Goal: Information Seeking & Learning: Learn about a topic

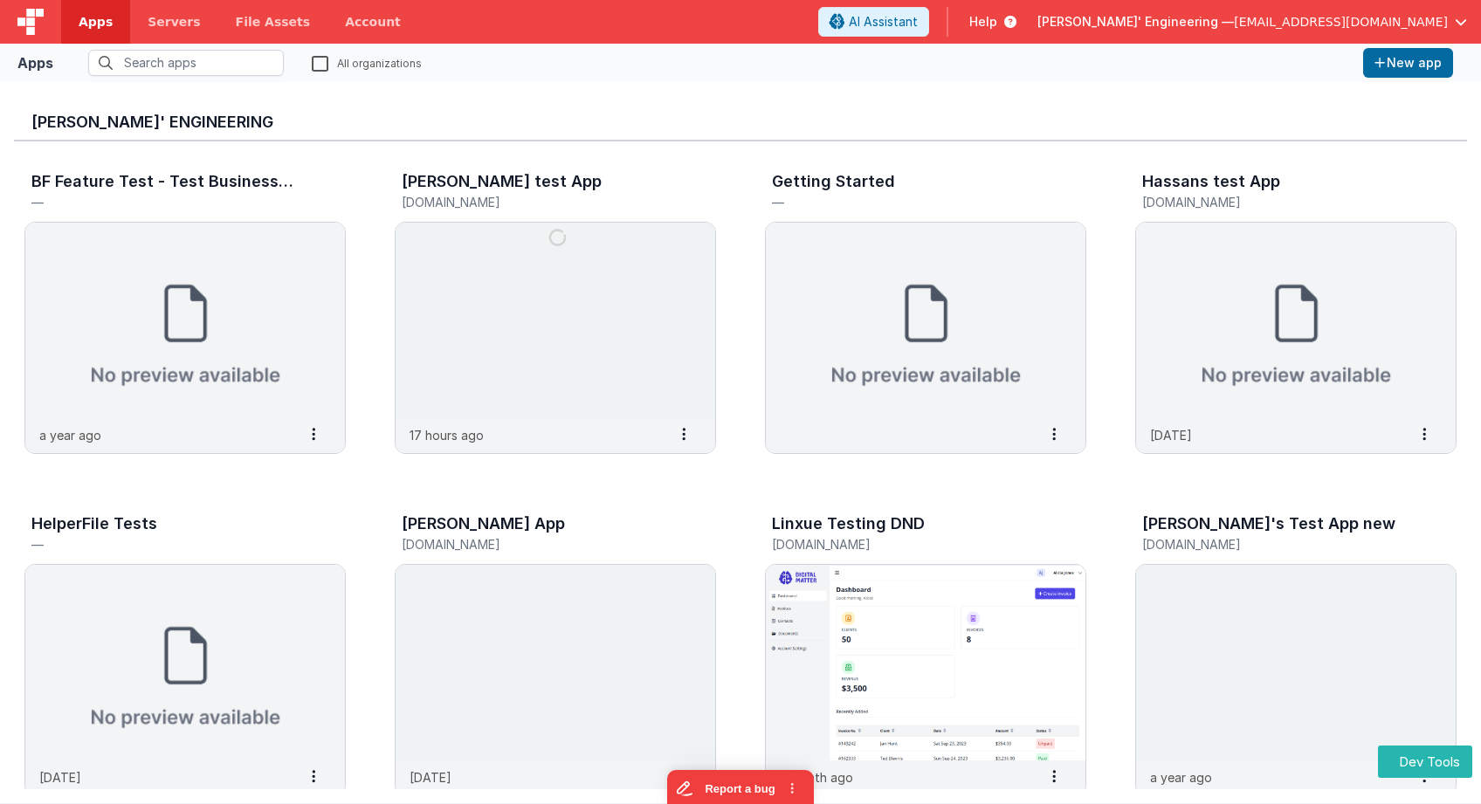
click at [484, 121] on h3 "[PERSON_NAME]' Engineering" at bounding box center [740, 121] width 1418 height 17
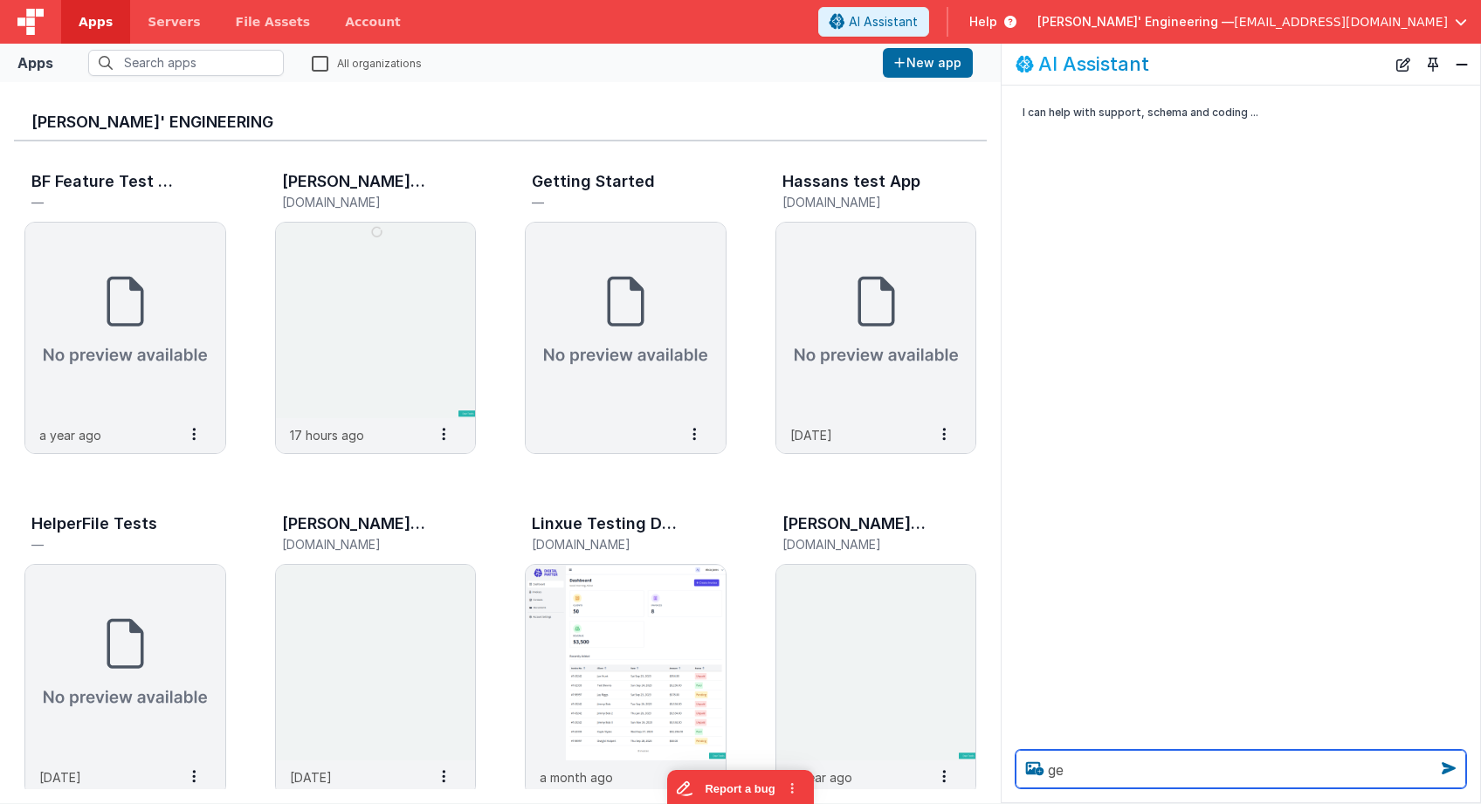
type textarea "g"
type textarea "show me the guide on i18n"
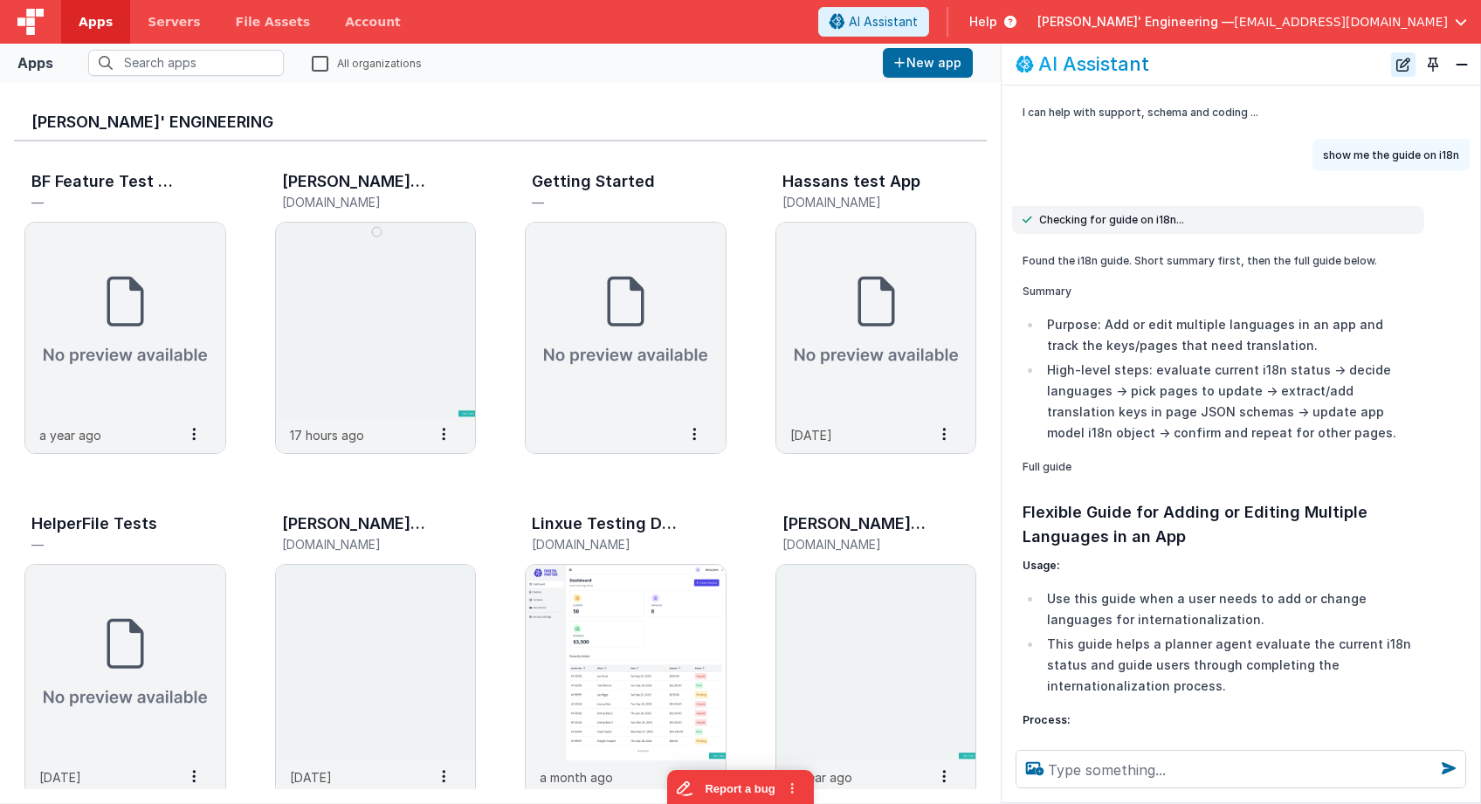
click at [1406, 65] on button "New Chat" at bounding box center [1403, 64] width 24 height 24
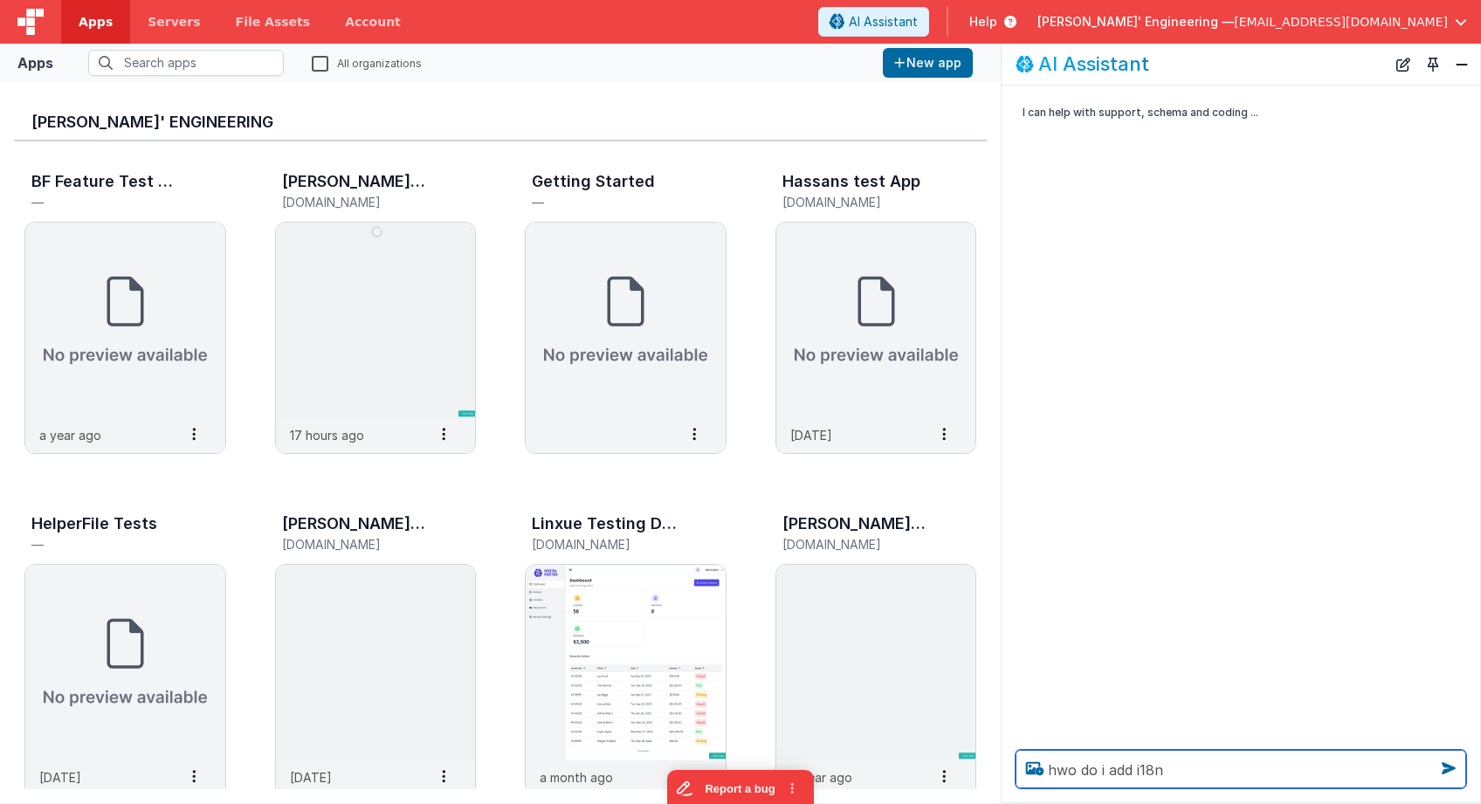
type textarea "hwo do i add i18n"
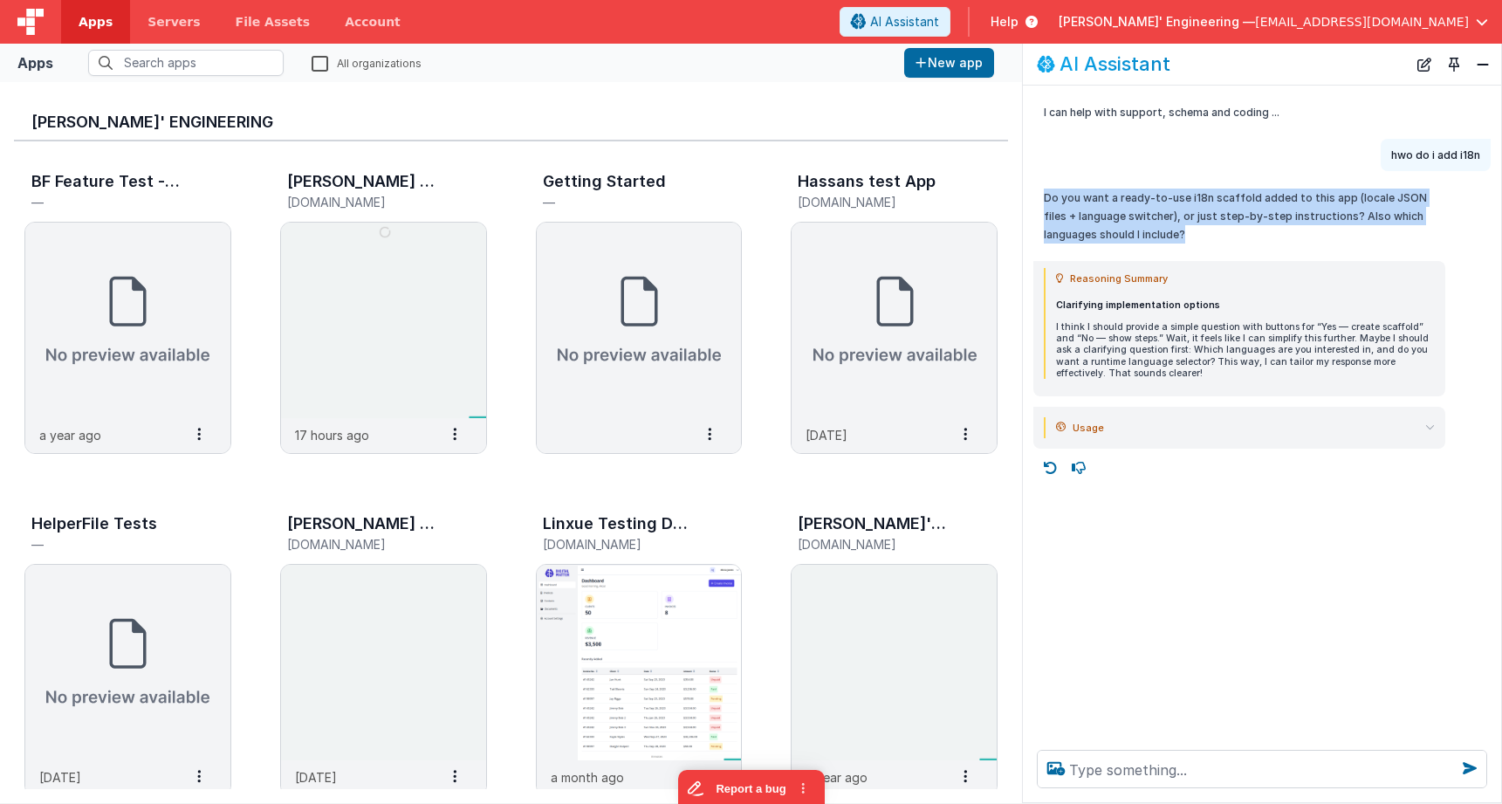
drag, startPoint x: 1239, startPoint y: 233, endPoint x: 1235, endPoint y: 183, distance: 49.9
click at [1235, 183] on div "Do you want a ready-to-use i18n scaffold added to this app (locale JSON files +…" at bounding box center [1240, 216] width 412 height 69
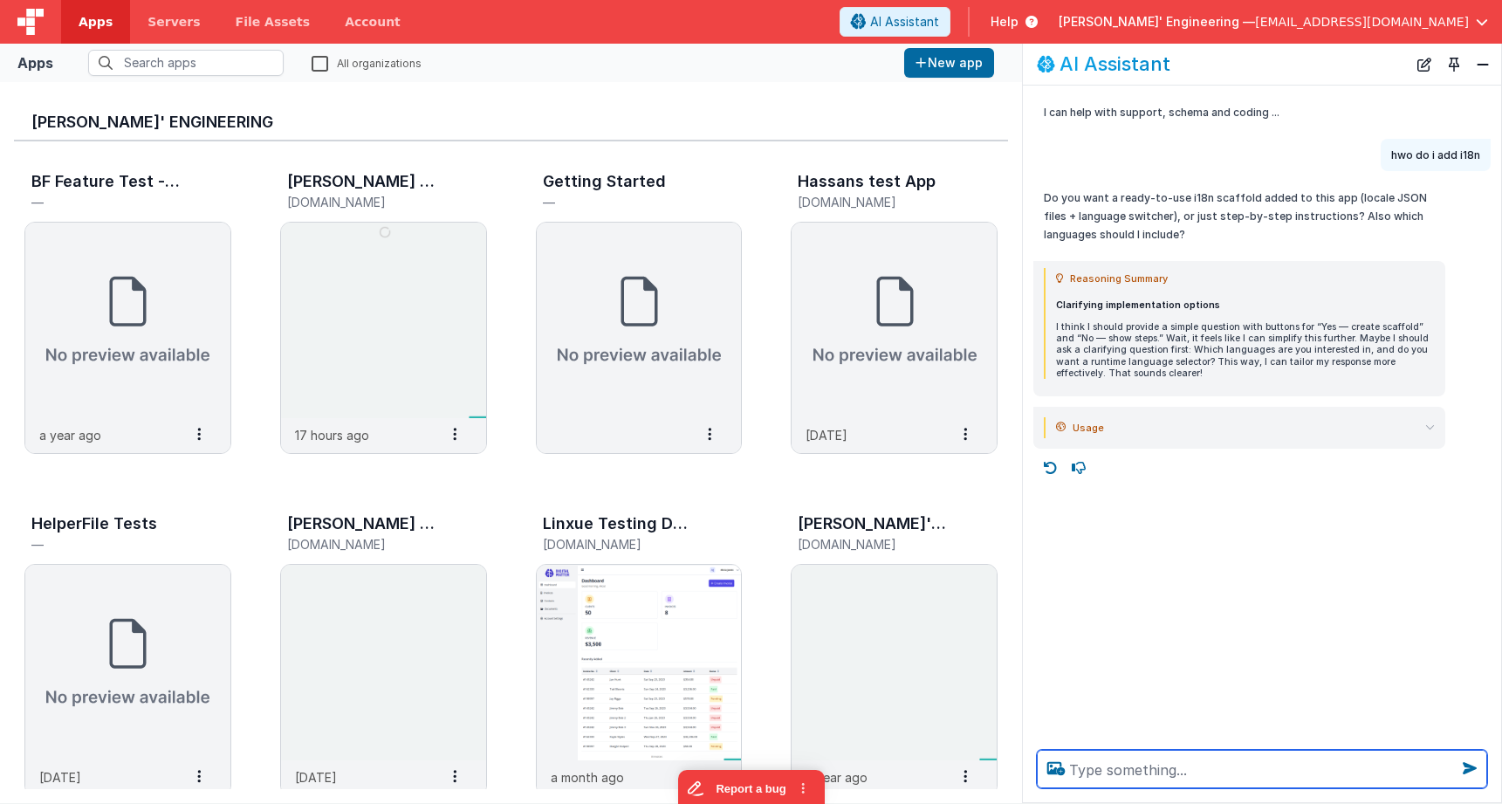
drag, startPoint x: 1107, startPoint y: 773, endPoint x: 1089, endPoint y: 765, distance: 20.3
click at [1106, 772] on textarea at bounding box center [1262, 769] width 450 height 38
type textarea "i want to know the general idea"
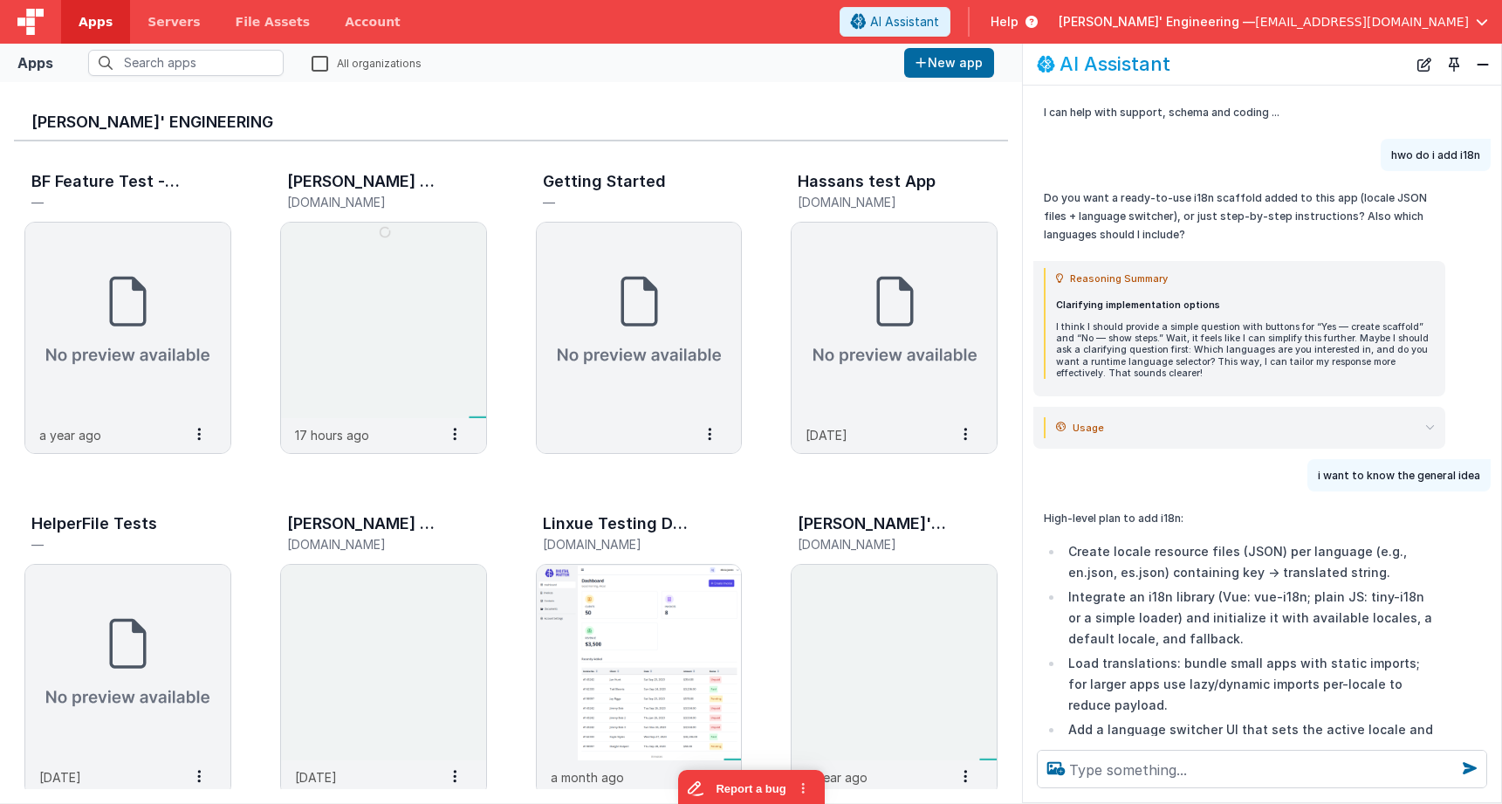
drag, startPoint x: 1425, startPoint y: 65, endPoint x: 1420, endPoint y: 77, distance: 13.3
click at [1425, 65] on button "New Chat" at bounding box center [1425, 64] width 24 height 24
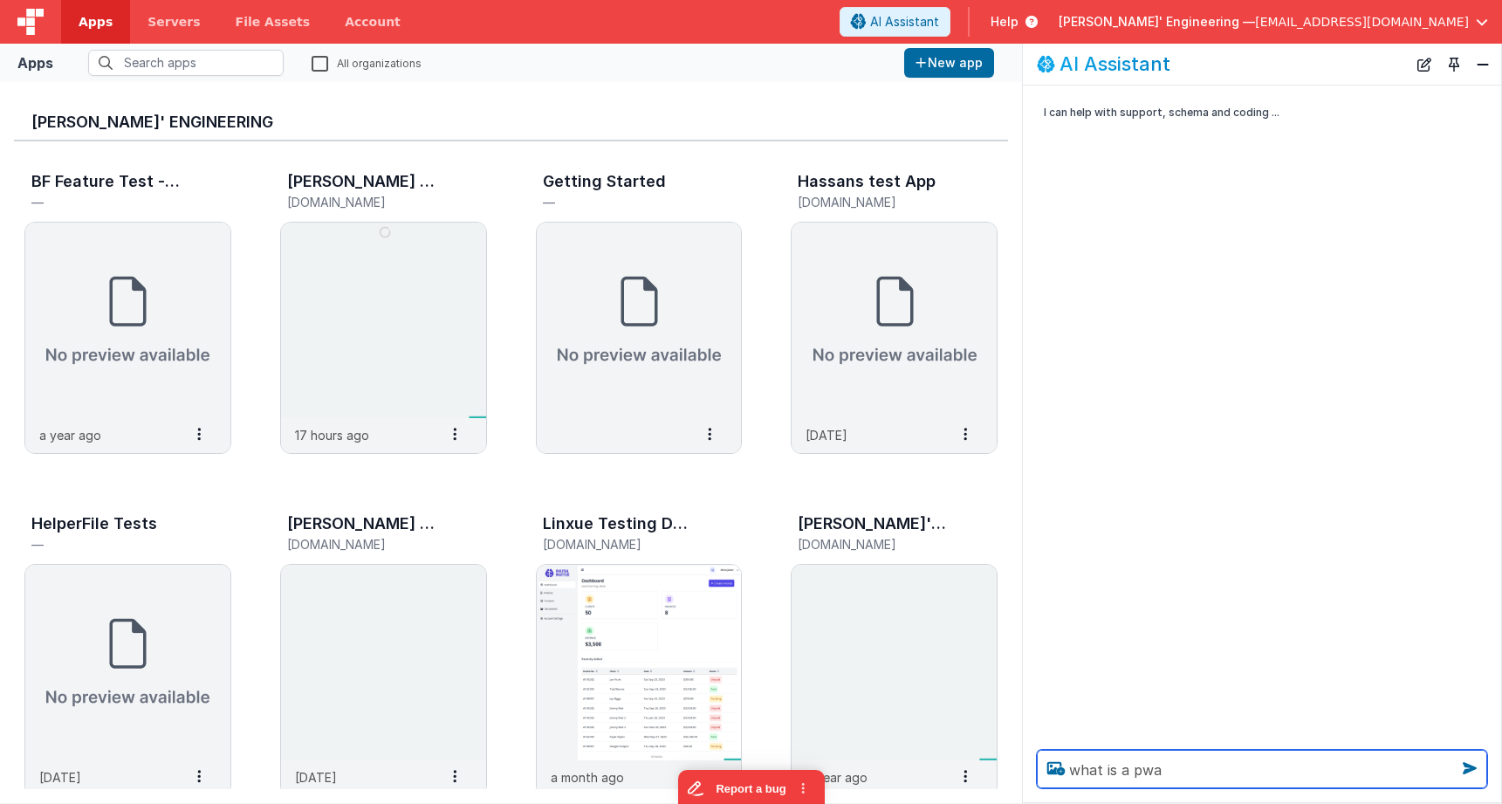
type textarea "what is a pwa"
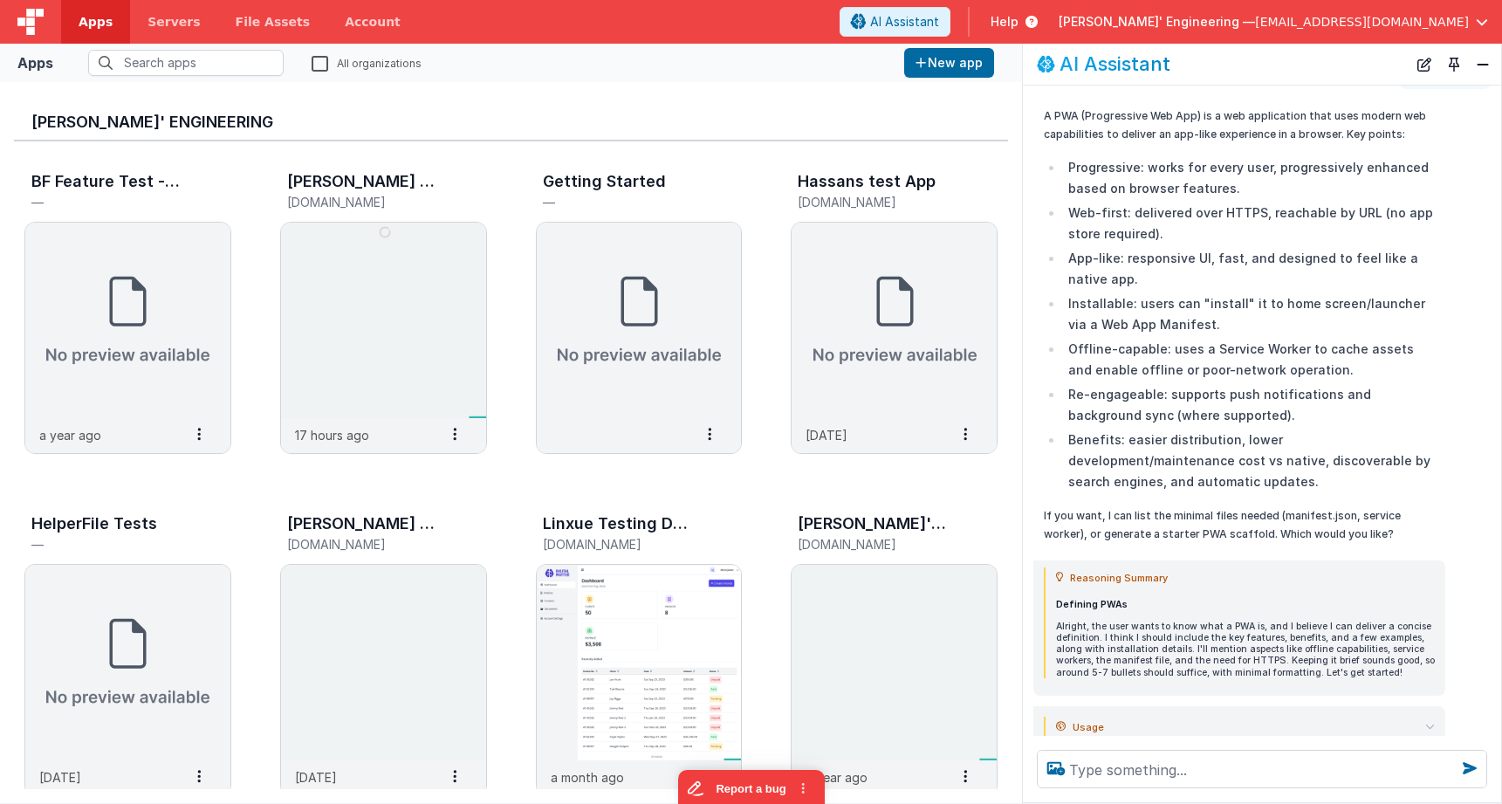
scroll to position [127, 0]
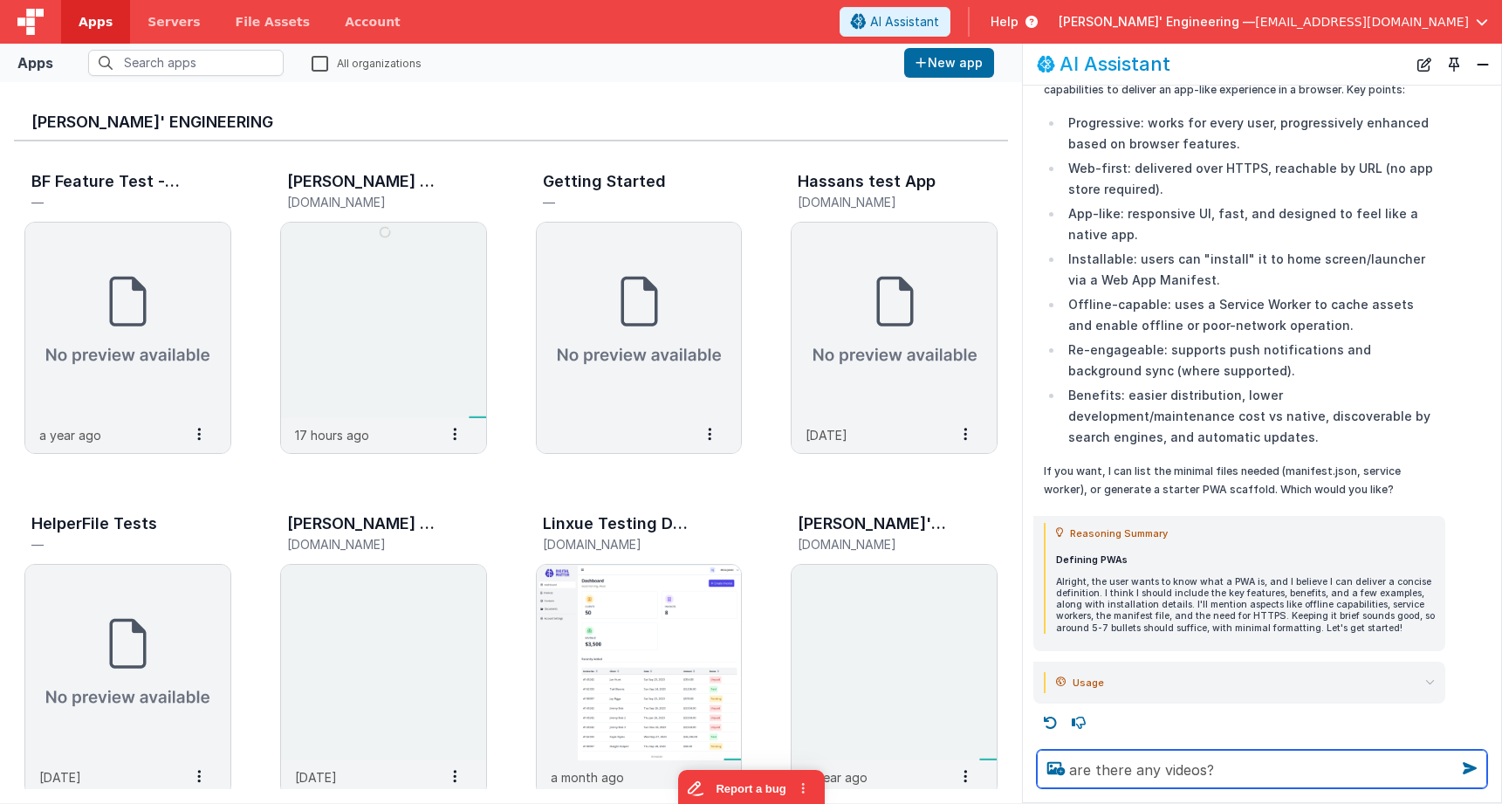
type textarea "are there any videos?"
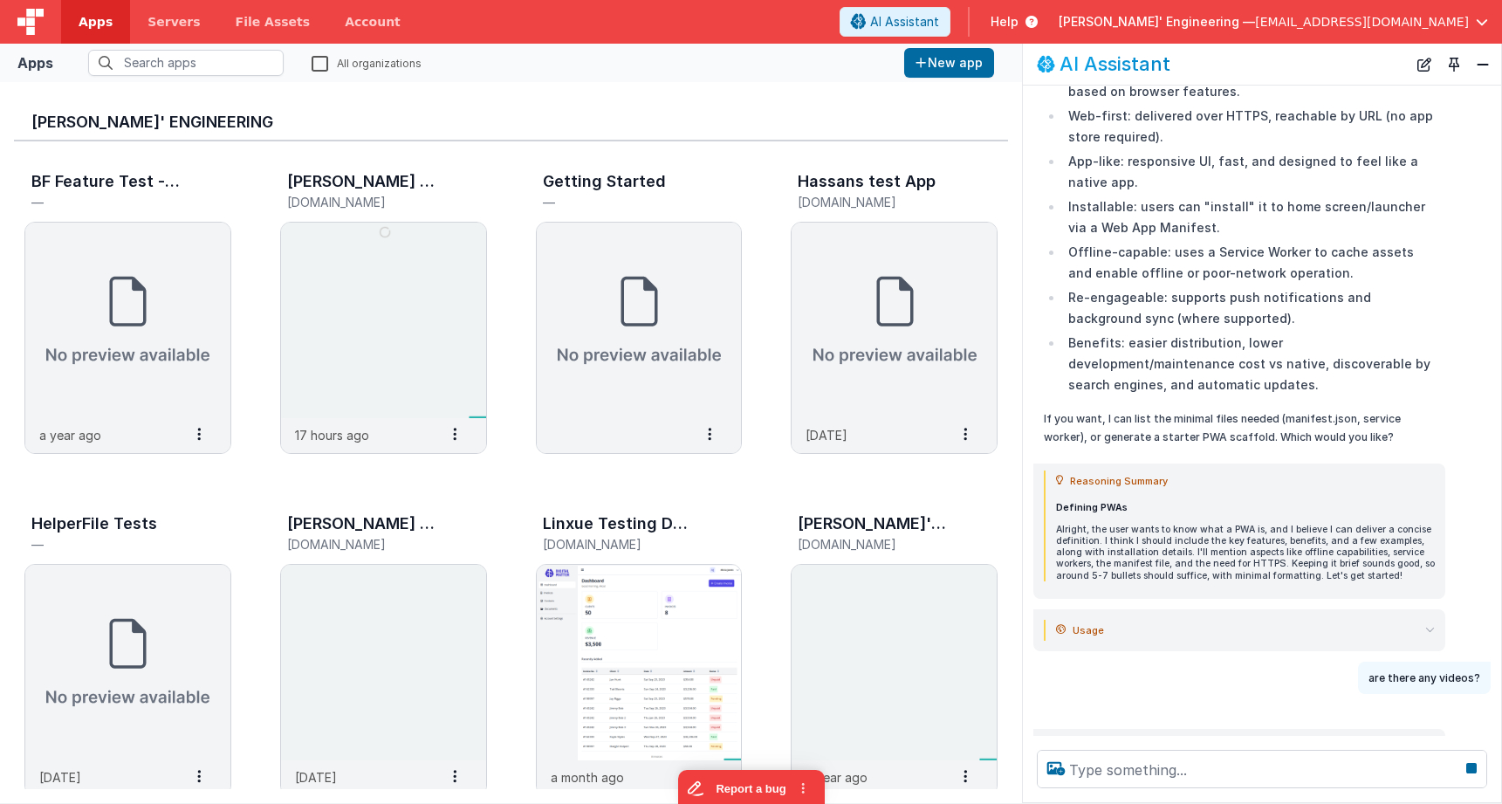
scroll to position [199, 0]
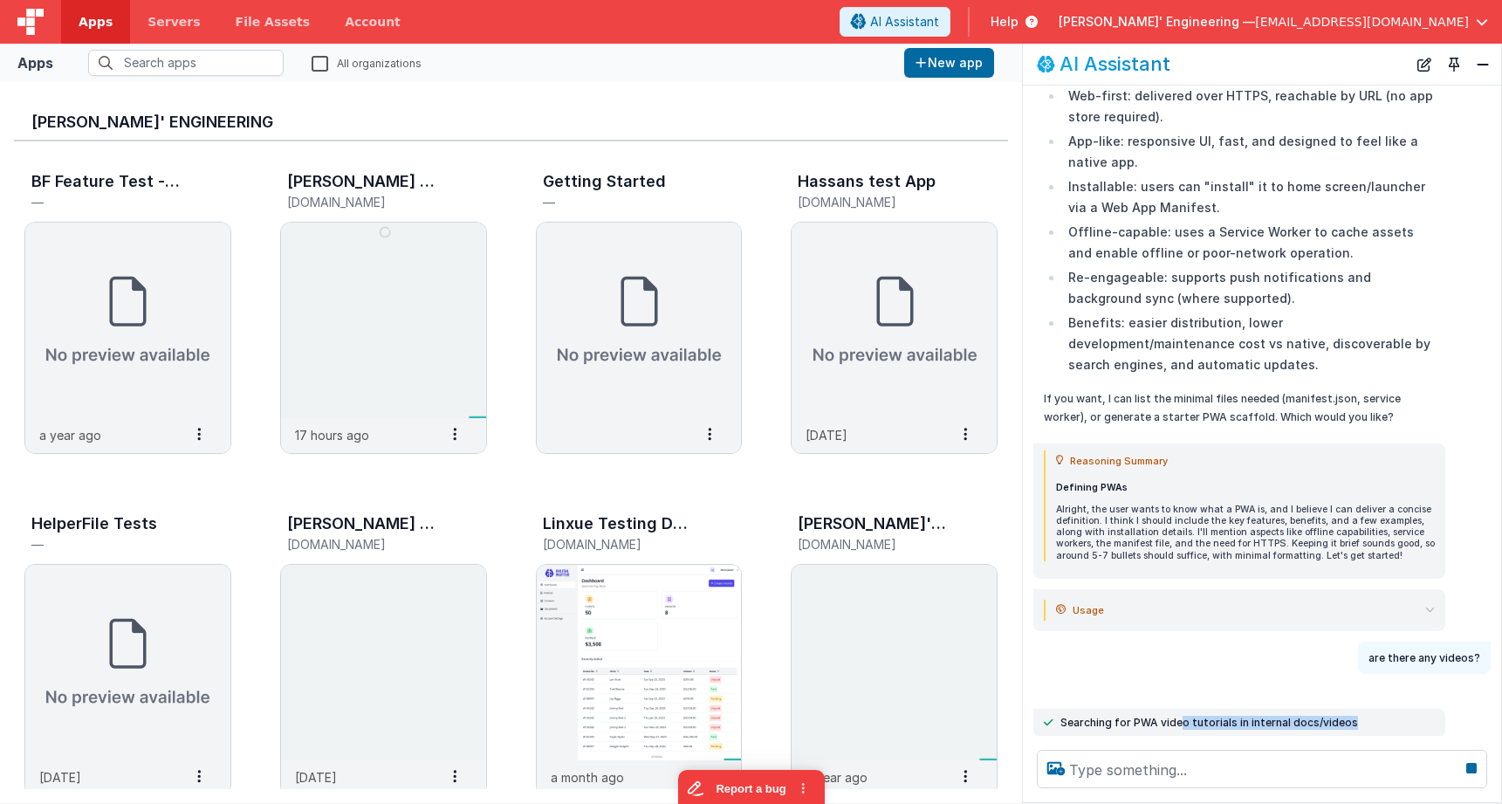
drag, startPoint x: 1343, startPoint y: 718, endPoint x: 1177, endPoint y: 718, distance: 165.9
click at [1177, 718] on span "Searching for PWA video tutorials in internal docs/videos" at bounding box center [1210, 723] width 298 height 14
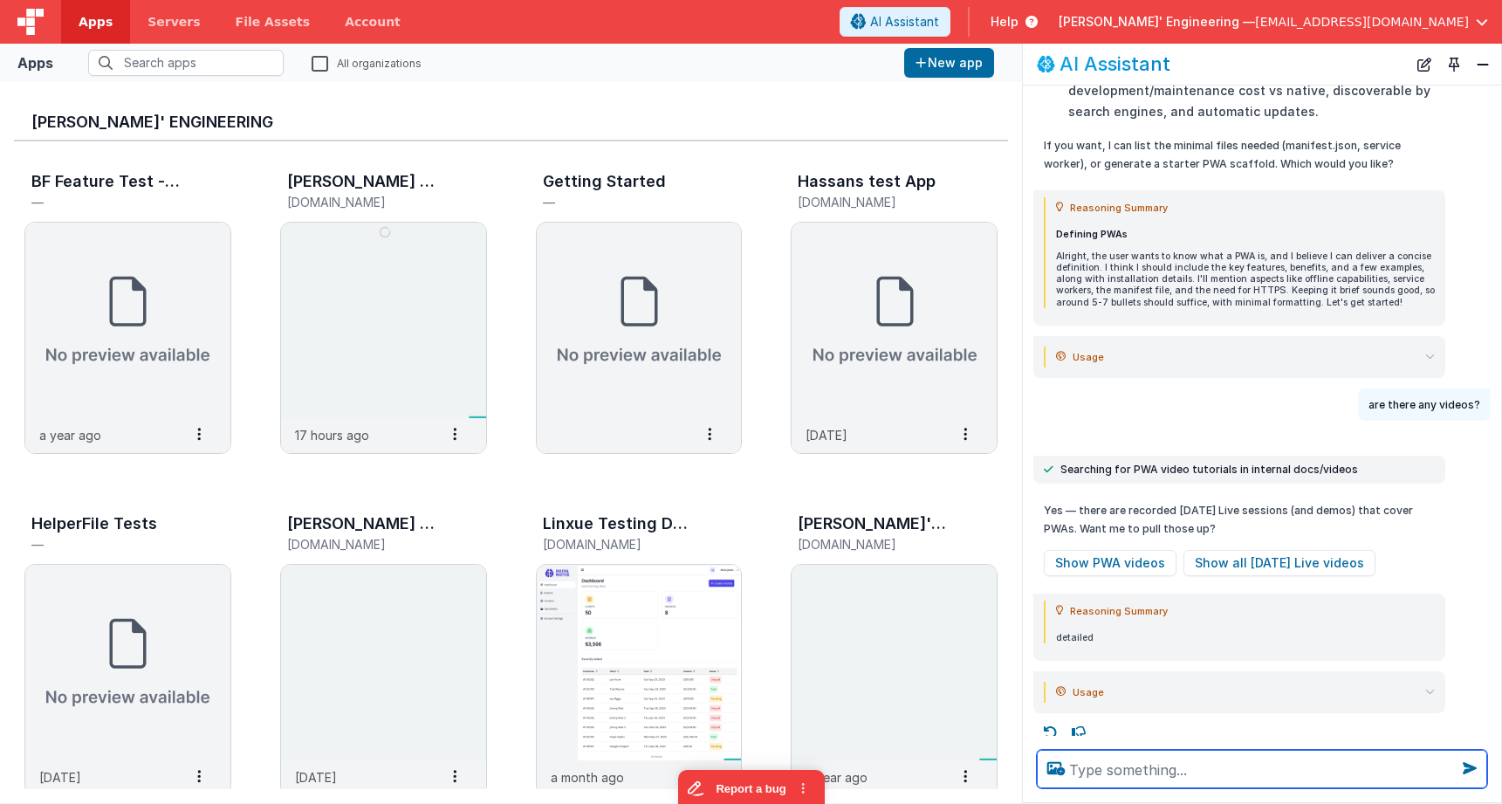
scroll to position [463, 0]
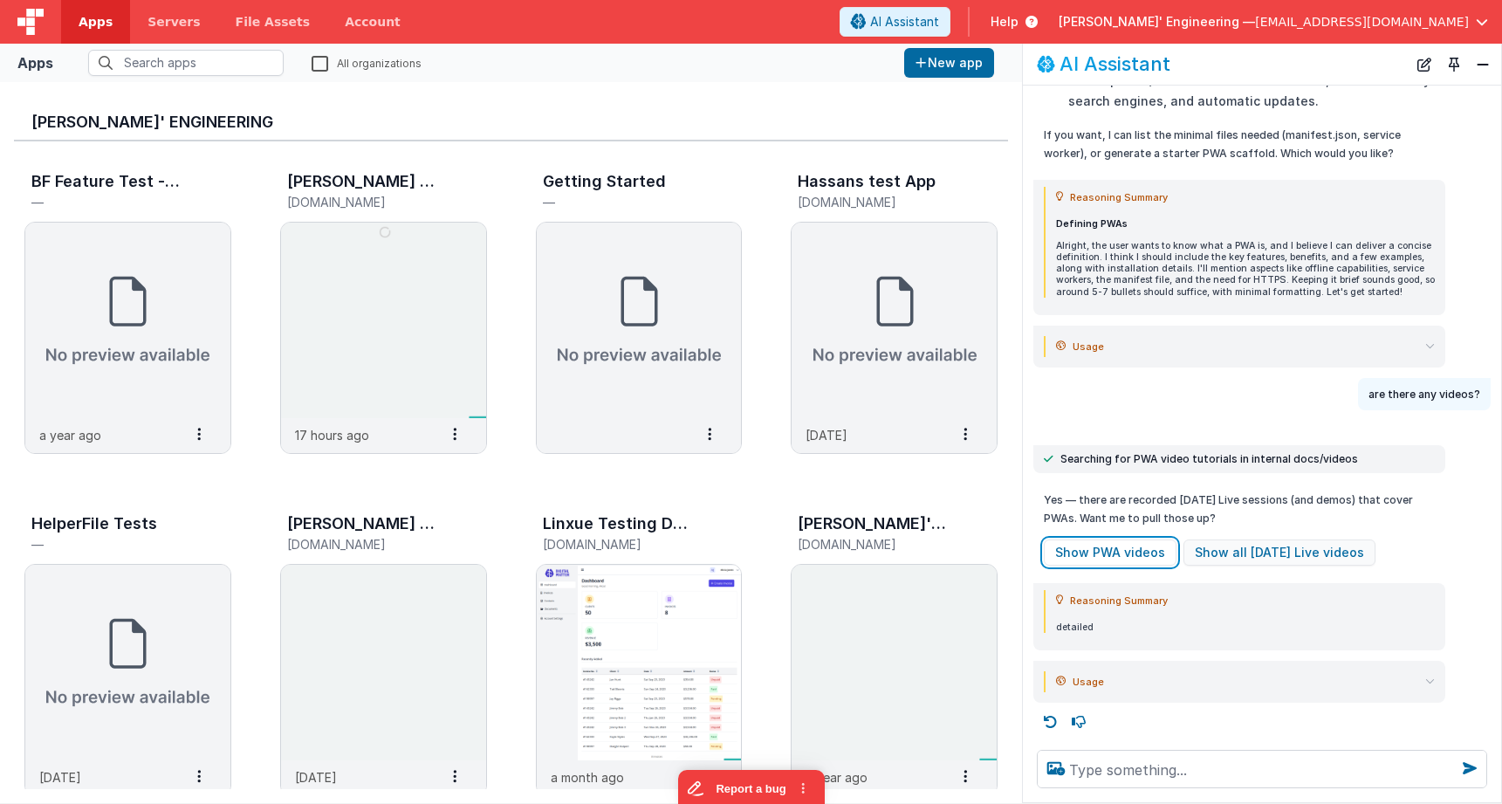
drag, startPoint x: 1096, startPoint y: 550, endPoint x: 1219, endPoint y: 547, distance: 123.1
click at [1096, 550] on button "Show PWA videos" at bounding box center [1110, 553] width 133 height 26
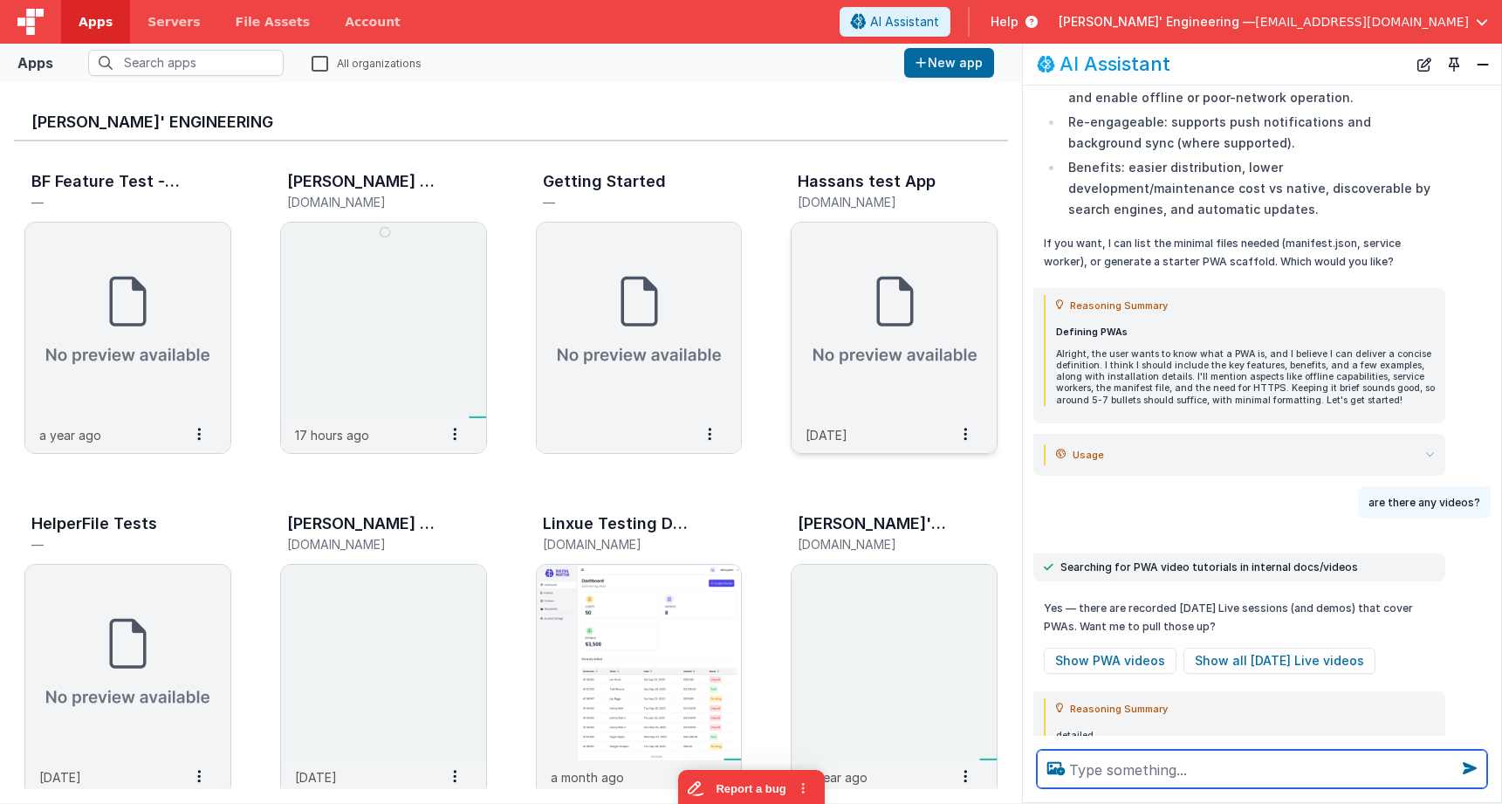
scroll to position [0, 0]
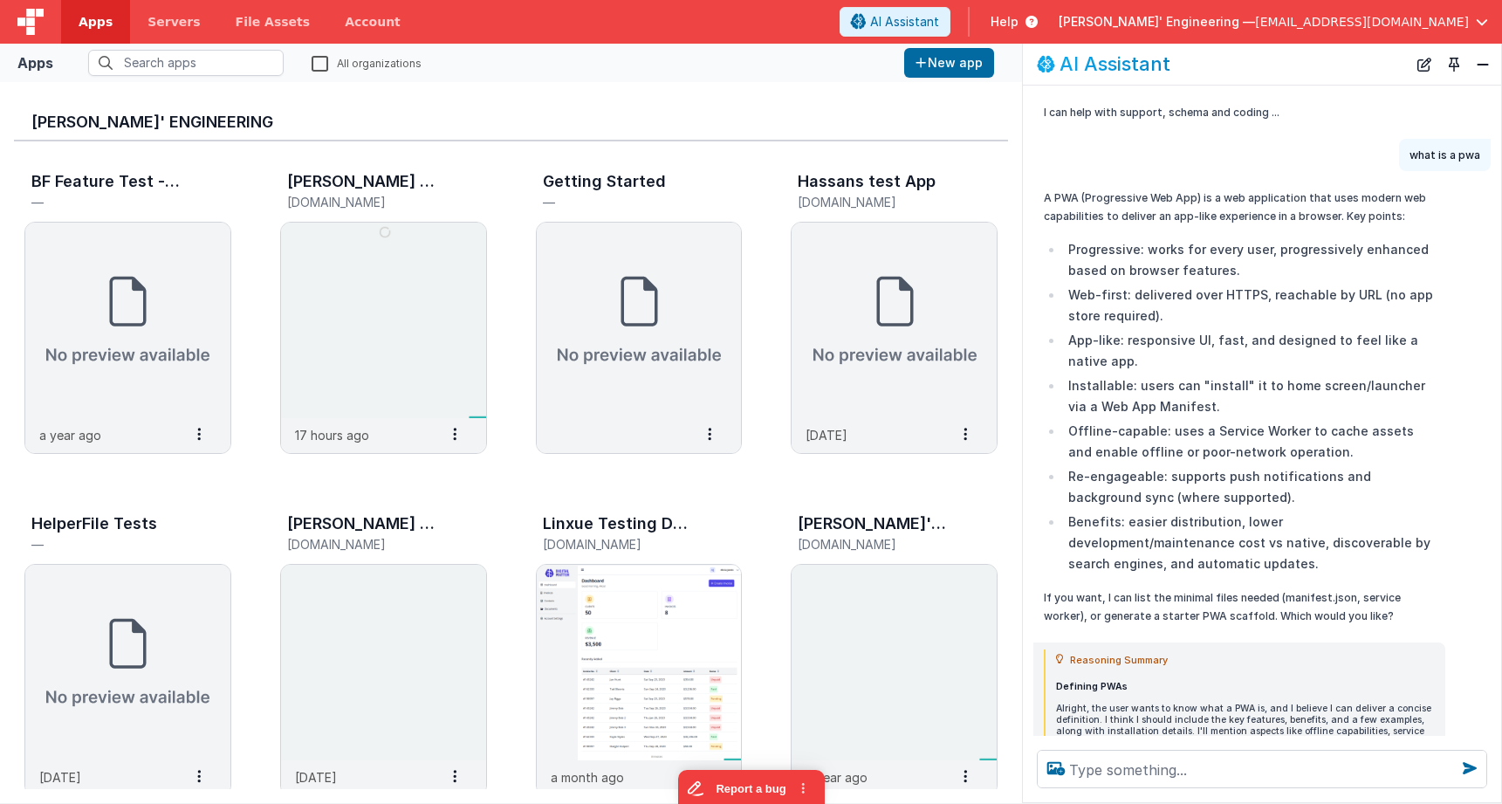
click at [1177, 297] on li "Web-first: delivered over HTTPS, reachable by URL (no app store required)." at bounding box center [1249, 306] width 372 height 42
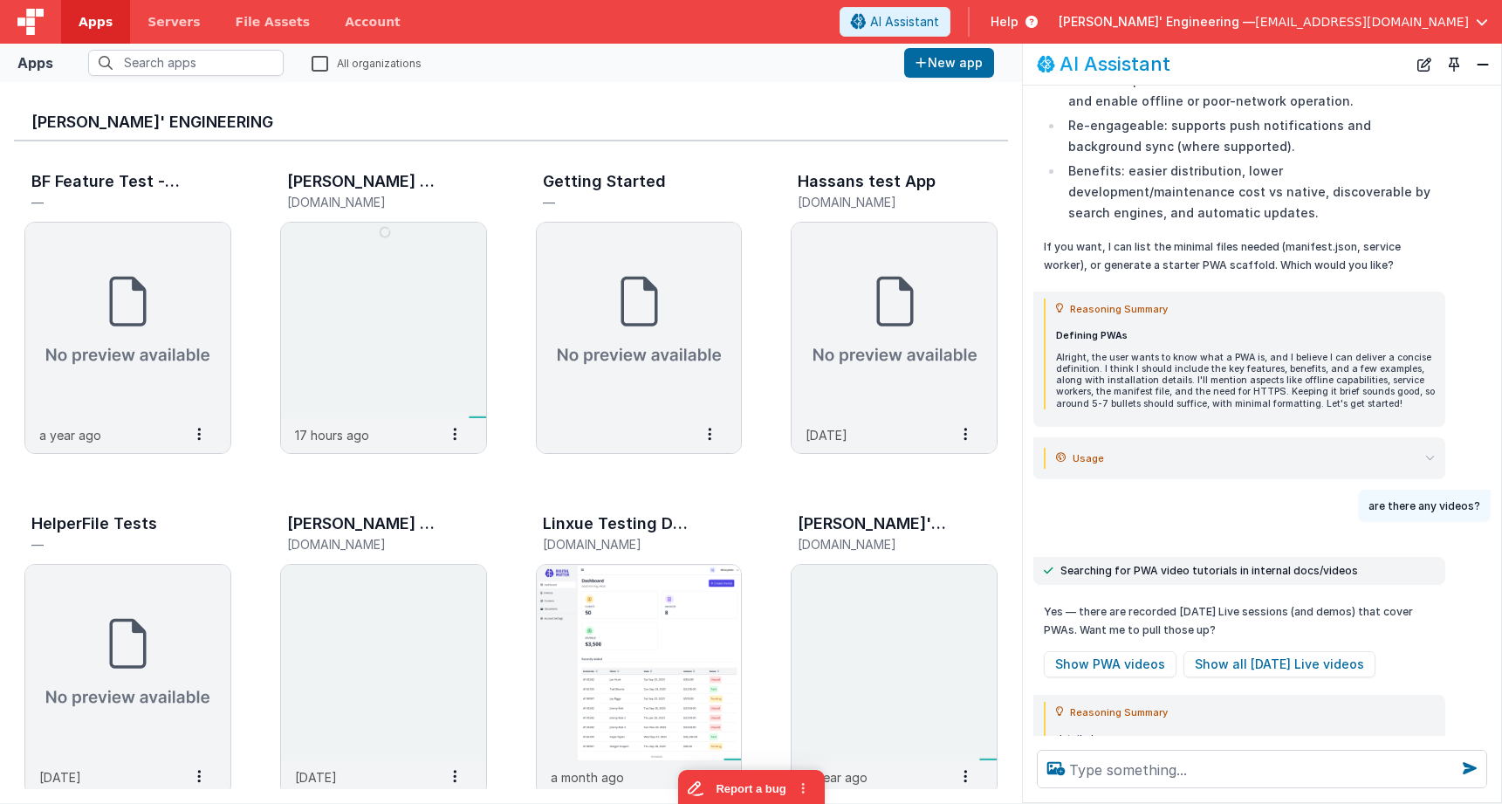
scroll to position [444, 0]
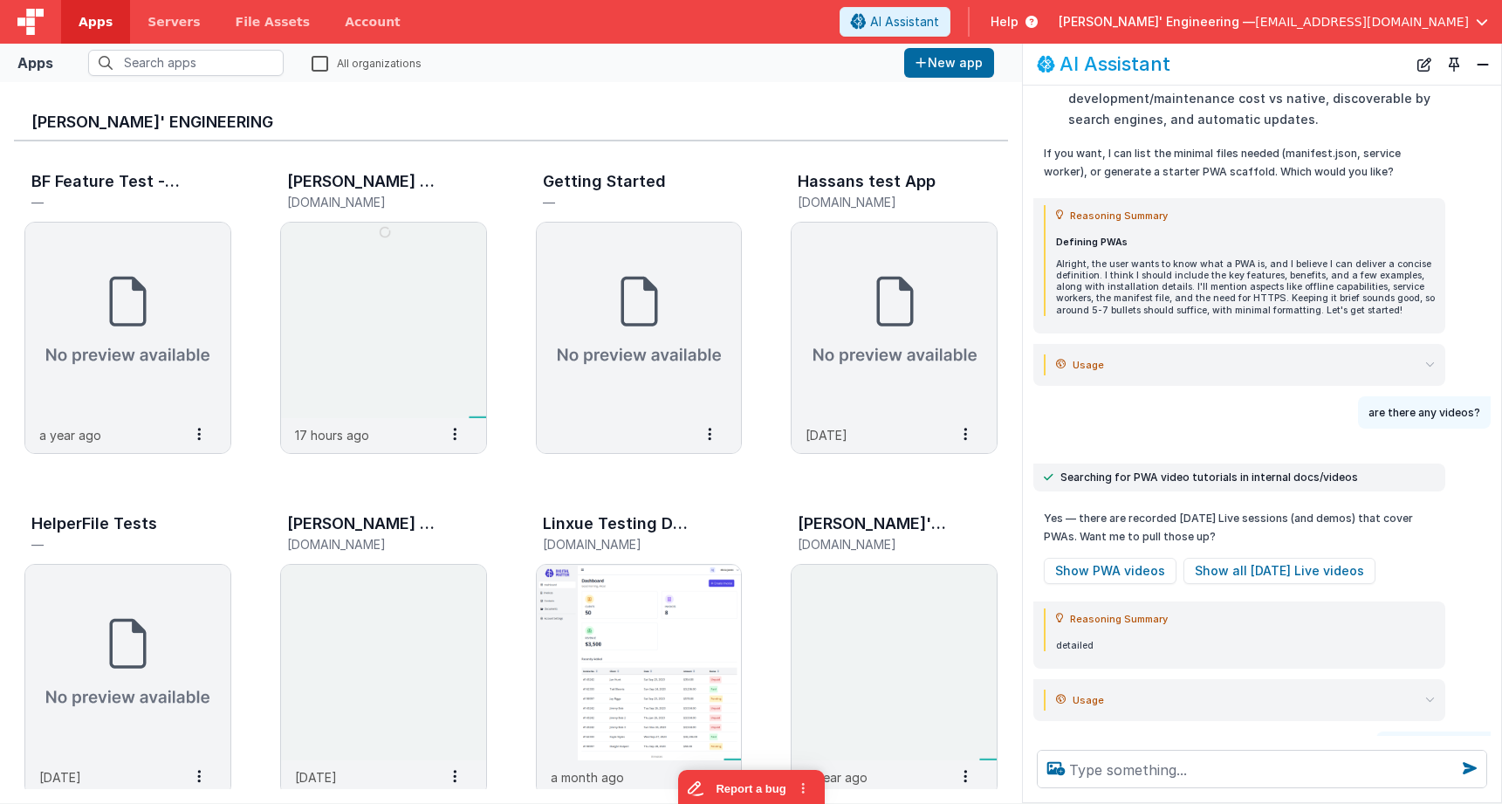
click at [1227, 525] on p "Yes — there are recorded [DATE] Live sessions (and demos) that cover PWAs. Want…" at bounding box center [1239, 527] width 391 height 37
